Goal: Find specific page/section: Find specific page/section

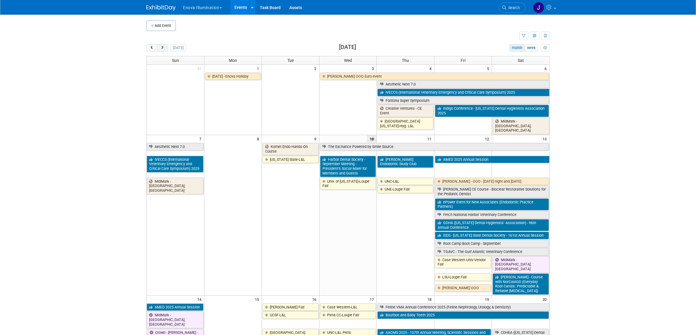
click at [161, 45] on button "next" at bounding box center [162, 48] width 11 height 8
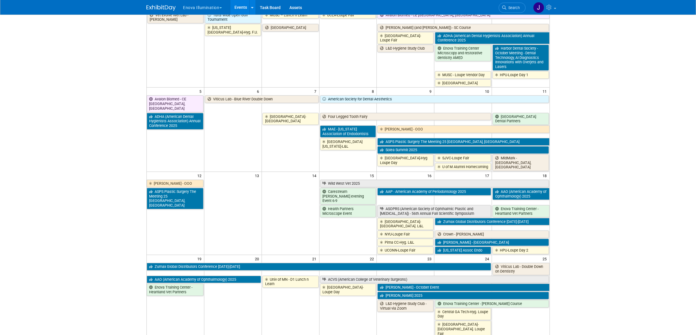
scroll to position [71, 0]
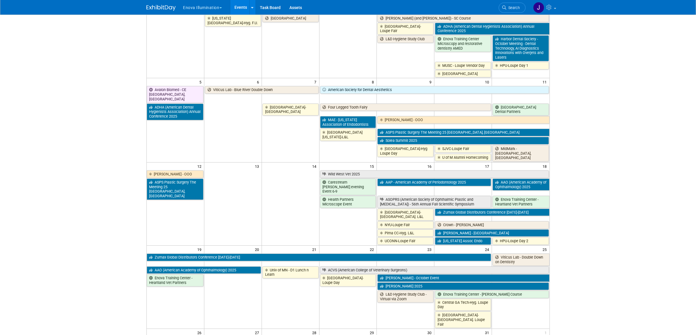
click at [630, 179] on body "Enova Illumination Choose Workspace: Enova Illumination Enova Illumination Even…" at bounding box center [348, 96] width 696 height 335
click at [673, 193] on body "Enova Illumination Choose Workspace: Enova Illumination Enova Illumination Even…" at bounding box center [348, 96] width 696 height 335
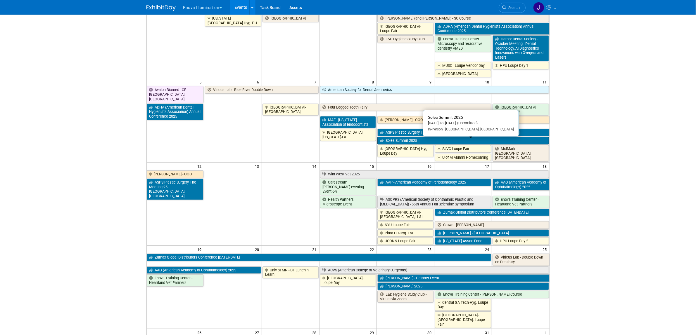
click at [446, 144] on link "Solea Summit 2025" at bounding box center [462, 141] width 171 height 8
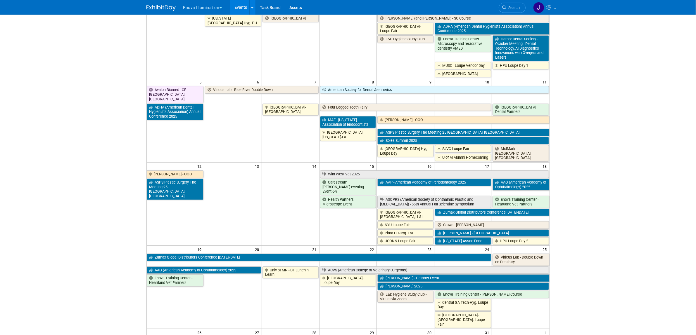
click at [616, 210] on body "Enova Illumination Choose Workspace: Enova Illumination Enova Illumination Even…" at bounding box center [348, 96] width 696 height 335
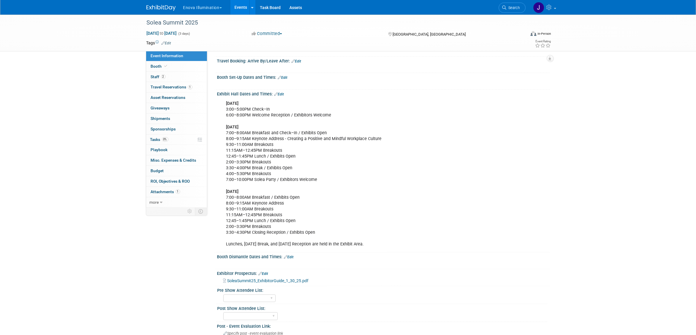
scroll to position [110, 0]
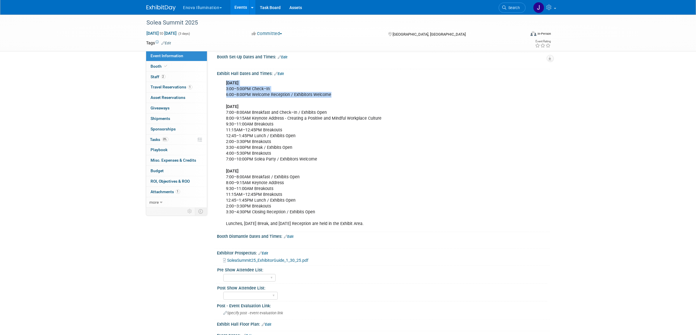
drag, startPoint x: 224, startPoint y: 82, endPoint x: 338, endPoint y: 94, distance: 114.6
click at [338, 94] on div "Thursday, October 9th 3:00–5:00PM Check–In 6:00–8:00PM Welcome Reception / Exhi…" at bounding box center [353, 153] width 263 height 153
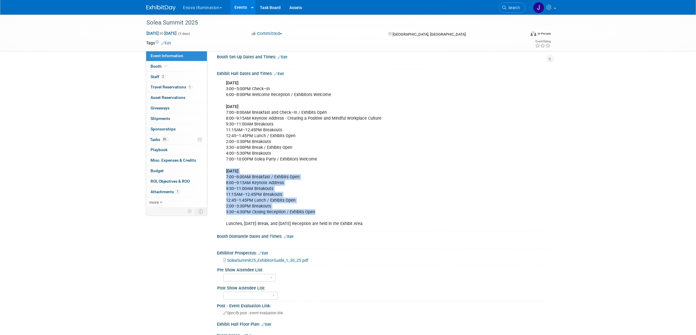
drag, startPoint x: 224, startPoint y: 167, endPoint x: 321, endPoint y: 212, distance: 106.3
click at [321, 212] on div "Thursday, October 9th 3:00–5:00PM Check–In 6:00–8:00PM Welcome Reception / Exhi…" at bounding box center [353, 153] width 263 height 153
click at [463, 195] on div "Thursday, October 9th 3:00–5:00PM Check–In 6:00–8:00PM Welcome Reception / Exhi…" at bounding box center [353, 153] width 263 height 153
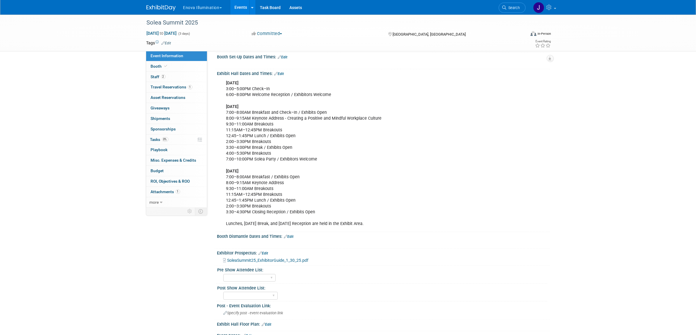
scroll to position [0, 0]
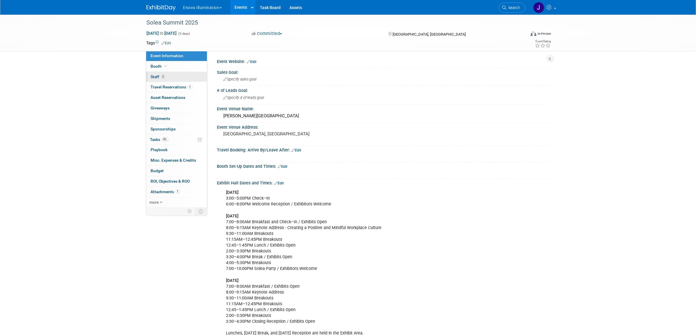
click at [164, 77] on span "2" at bounding box center [163, 77] width 4 height 4
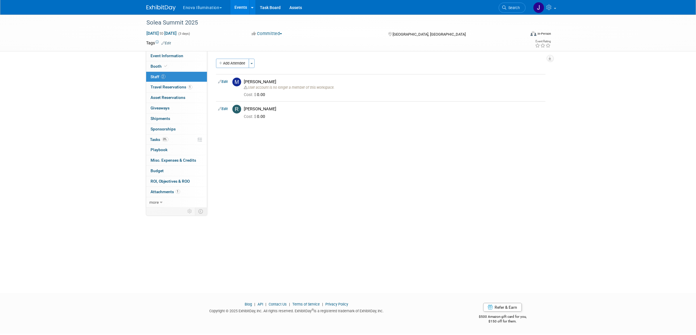
click at [102, 108] on div "Solea Summit 2025 Oct 9, 2025 to Oct 11, 2025 (3 days) Oct 9, 2025 to Oct 11, 2…" at bounding box center [348, 149] width 696 height 268
